Goal: Information Seeking & Learning: Stay updated

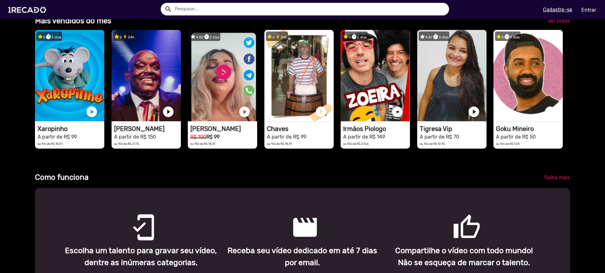
scroll to position [189, 0]
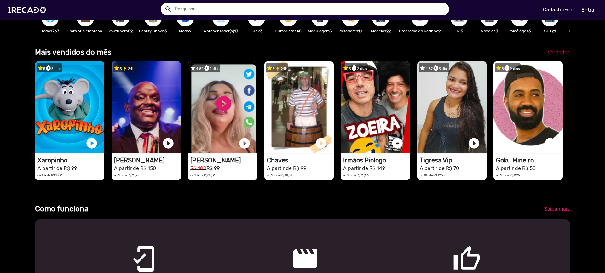
click at [559, 55] on span "Ver todos" at bounding box center [558, 52] width 22 height 6
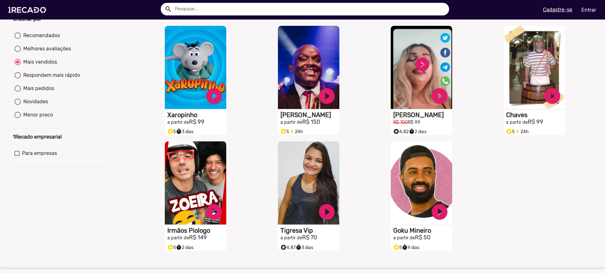
scroll to position [63, 0]
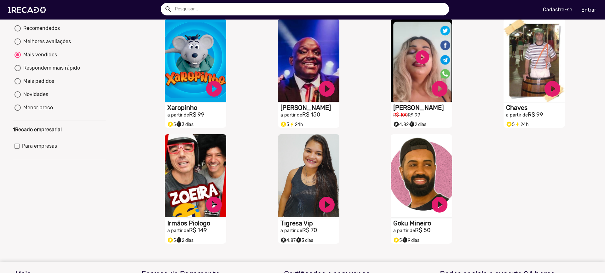
click at [36, 98] on div "Novidades" at bounding box center [34, 95] width 27 height 8
click at [18, 98] on input "Novidades" at bounding box center [17, 98] width 0 height 0
radio input "true"
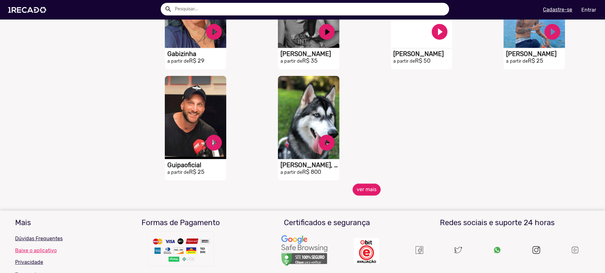
scroll to position [220, 0]
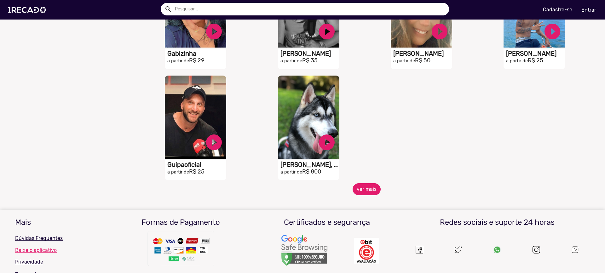
click at [364, 195] on button "ver mais" at bounding box center [366, 189] width 28 height 12
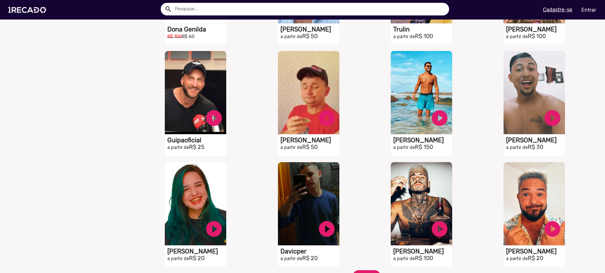
scroll to position [441, 0]
